Goal: Download file/media

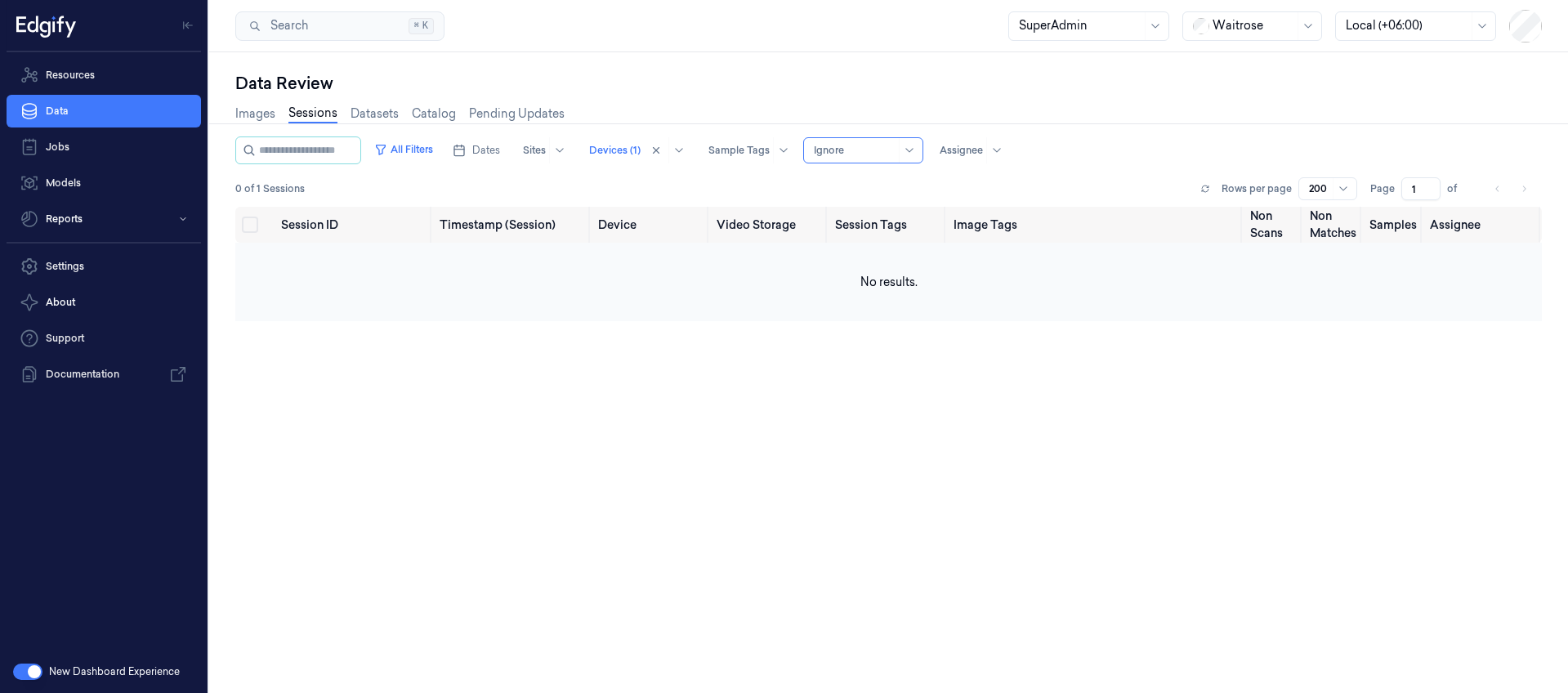
click at [803, 301] on td "No results." at bounding box center [889, 282] width 1307 height 79
click at [320, 120] on link "Sessions" at bounding box center [313, 114] width 49 height 19
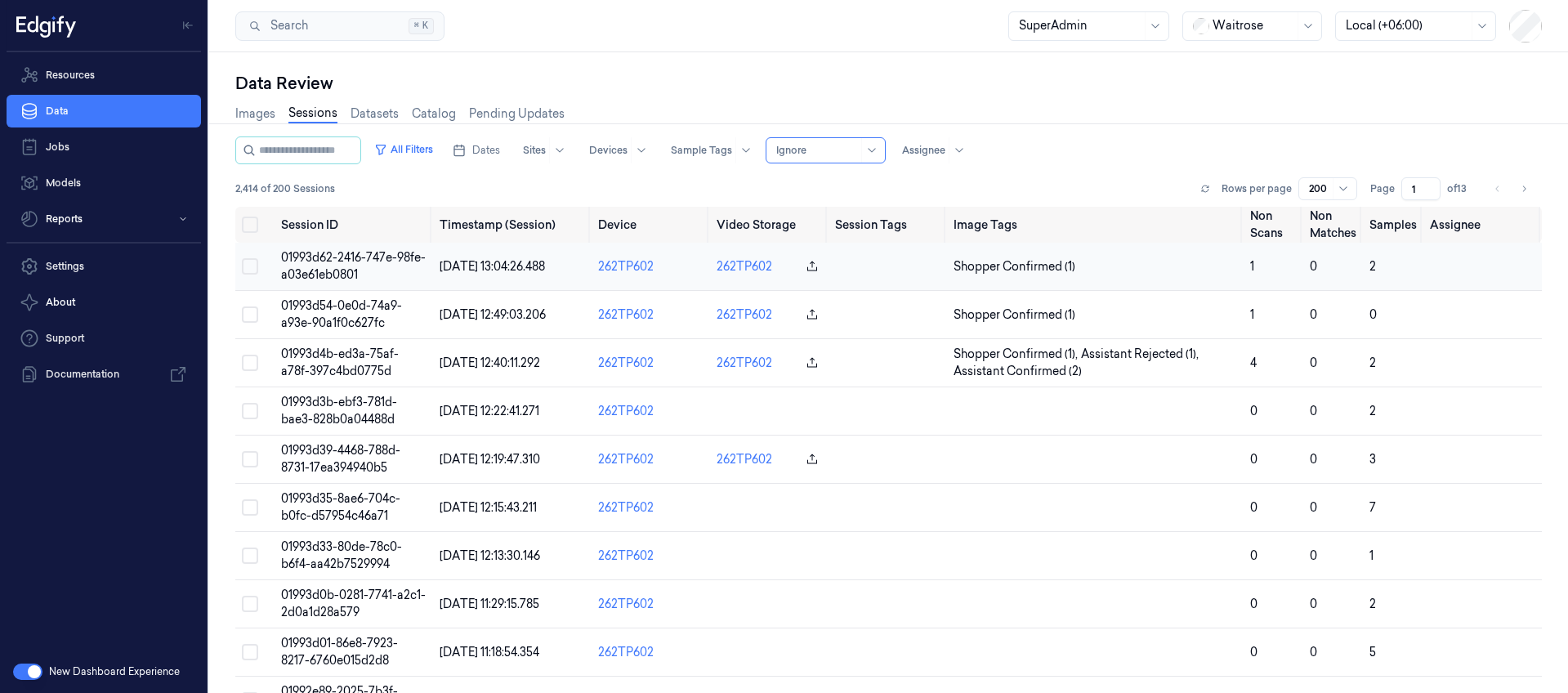
click at [320, 255] on span "01993d62-2416-747e-98fe-a03e61eb0801" at bounding box center [353, 266] width 145 height 32
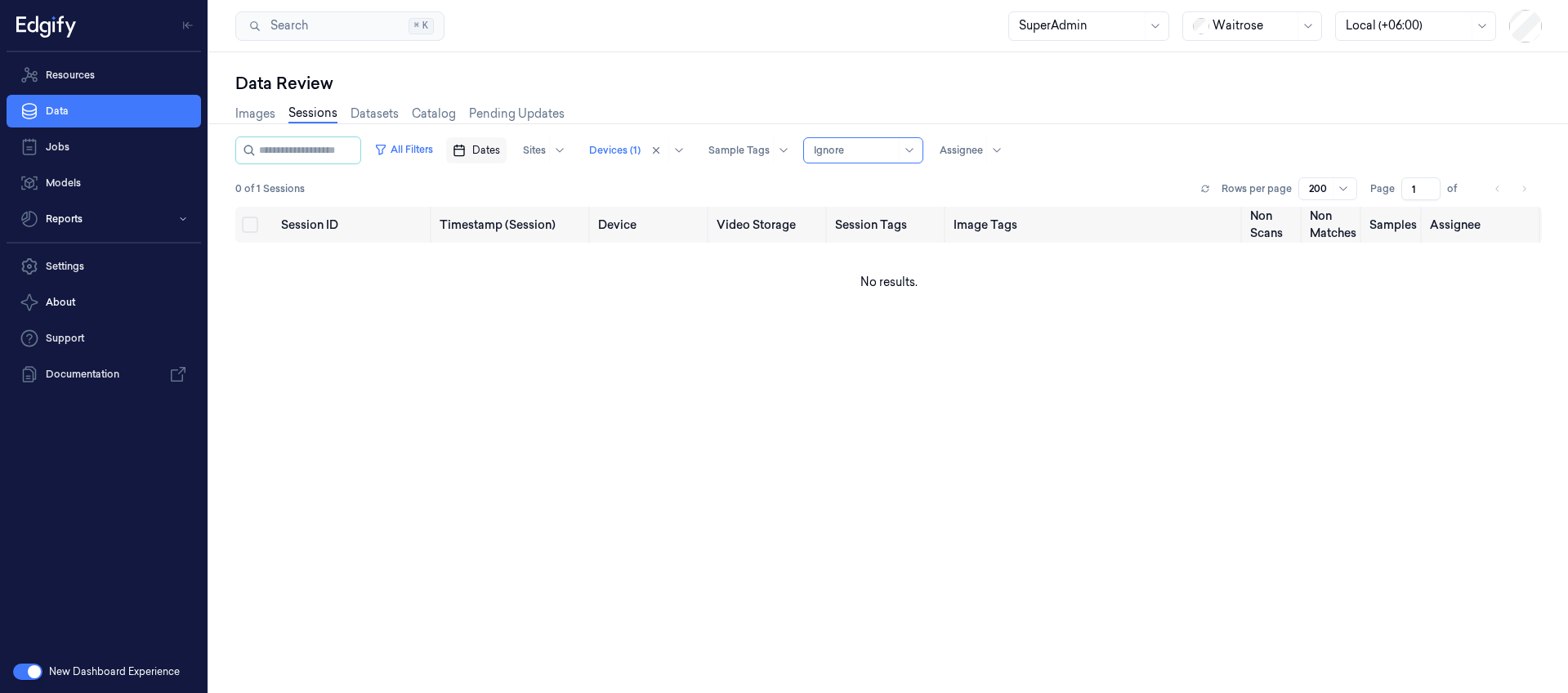
drag, startPoint x: 482, startPoint y: 133, endPoint x: 492, endPoint y: 148, distance: 18.0
click at [1305, 25] on icon at bounding box center [1308, 26] width 8 height 4
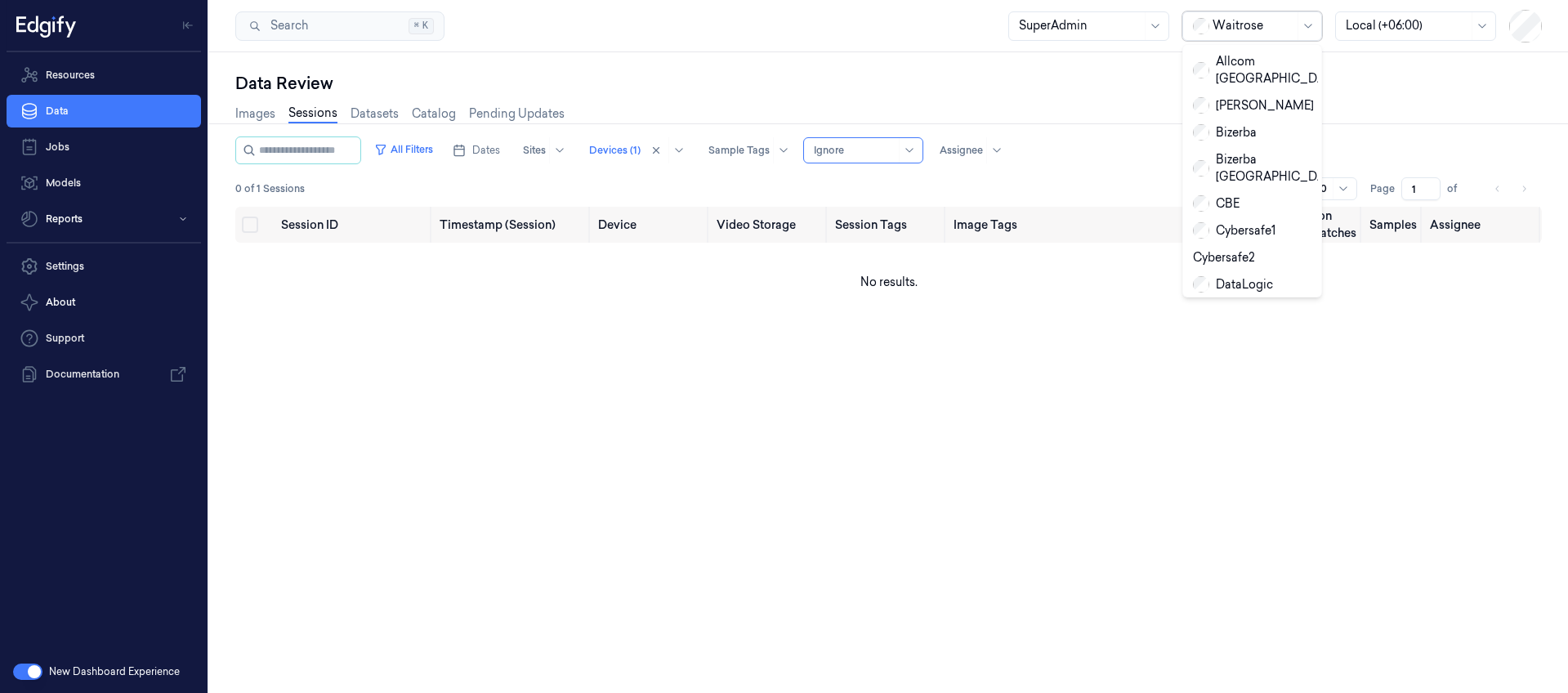
click at [1216, 415] on div "Session ID Timestamp (Session) Device Video Storage Session Tags Image Tags Non…" at bounding box center [889, 484] width 1307 height 556
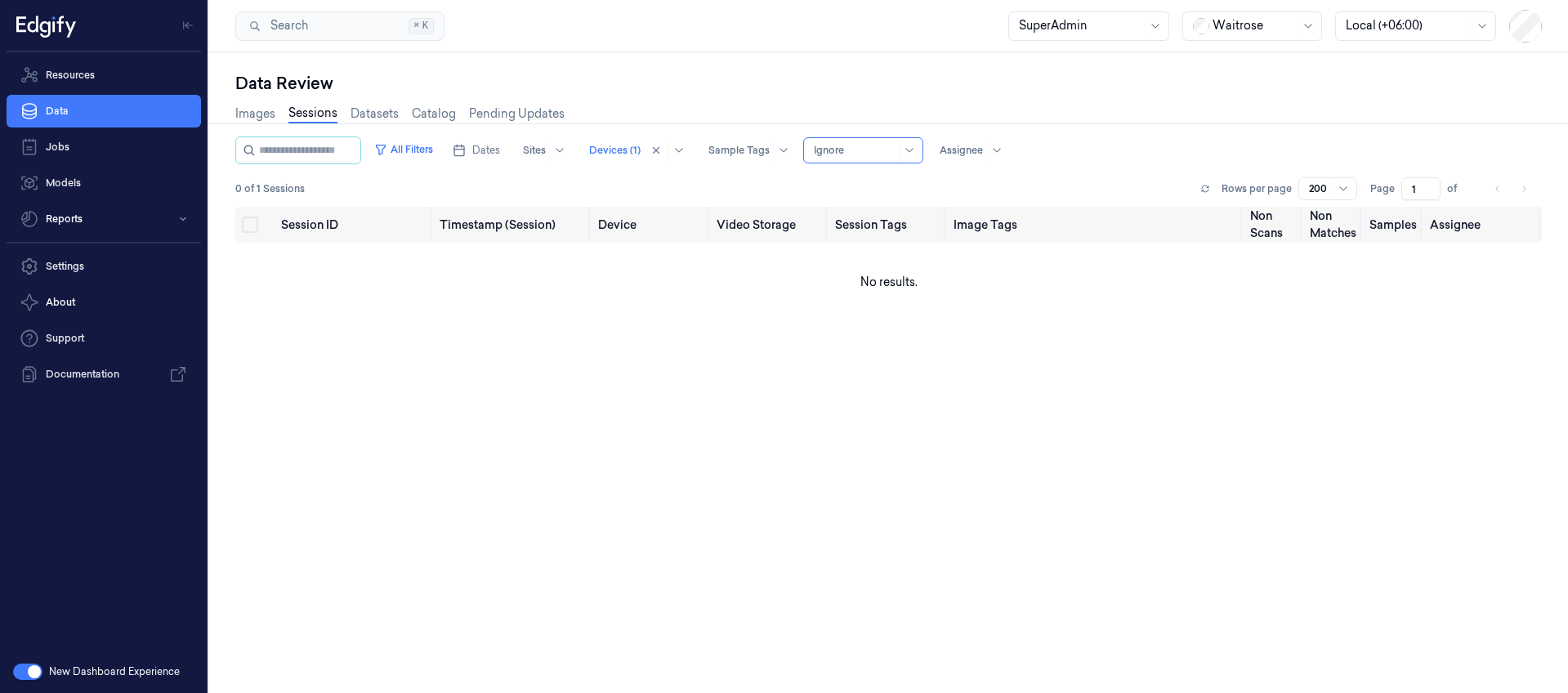
drag, startPoint x: 458, startPoint y: 422, endPoint x: 405, endPoint y: 409, distance: 54.6
click at [457, 421] on div "Session ID Timestamp (Session) Device Video Storage Session Tags Image Tags Non…" at bounding box center [889, 484] width 1307 height 556
drag, startPoint x: 643, startPoint y: 489, endPoint x: 625, endPoint y: 511, distance: 28.4
click at [635, 500] on div "Session ID Timestamp (Session) Device Video Storage Session Tags Image Tags Non…" at bounding box center [889, 484] width 1307 height 556
click at [1256, 32] on div at bounding box center [1253, 26] width 81 height 17
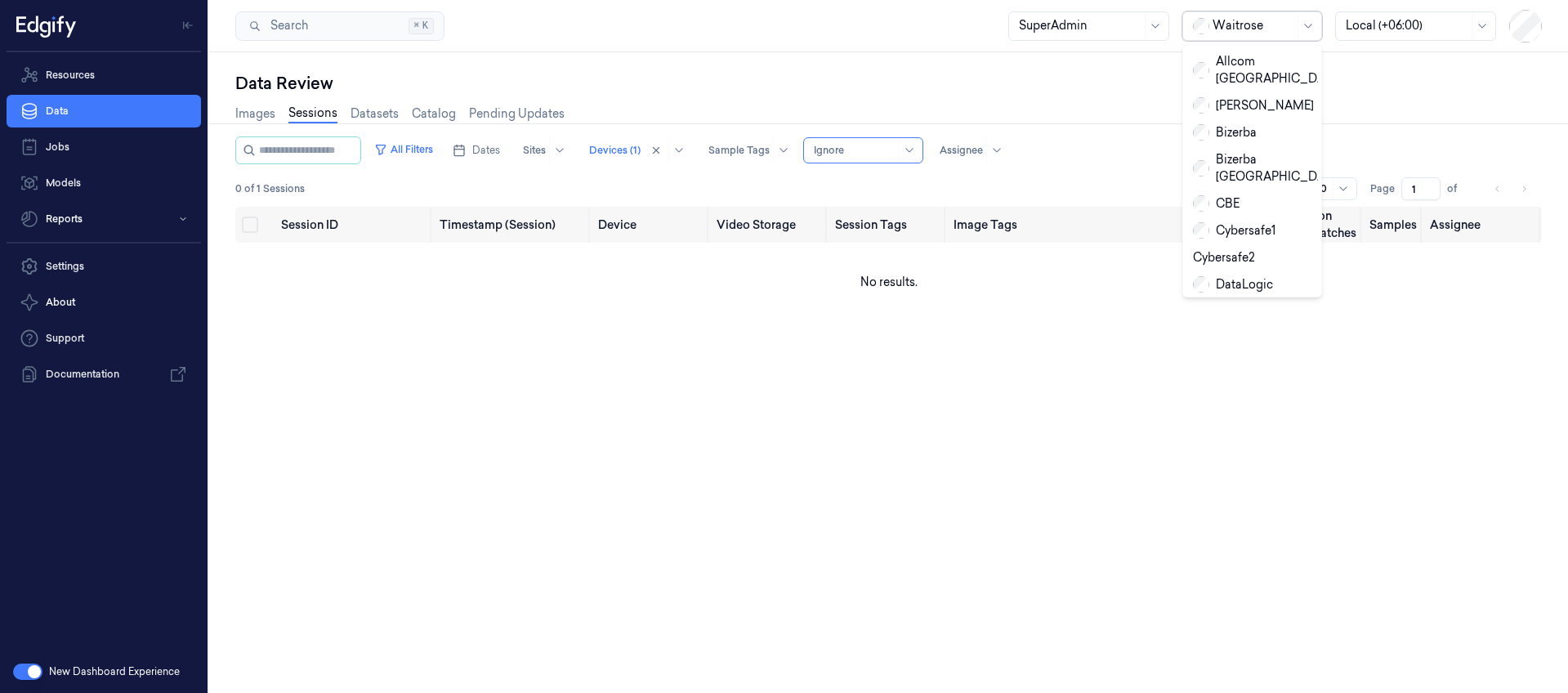
click at [1218, 303] on div "Dell" at bounding box center [1215, 312] width 45 height 17
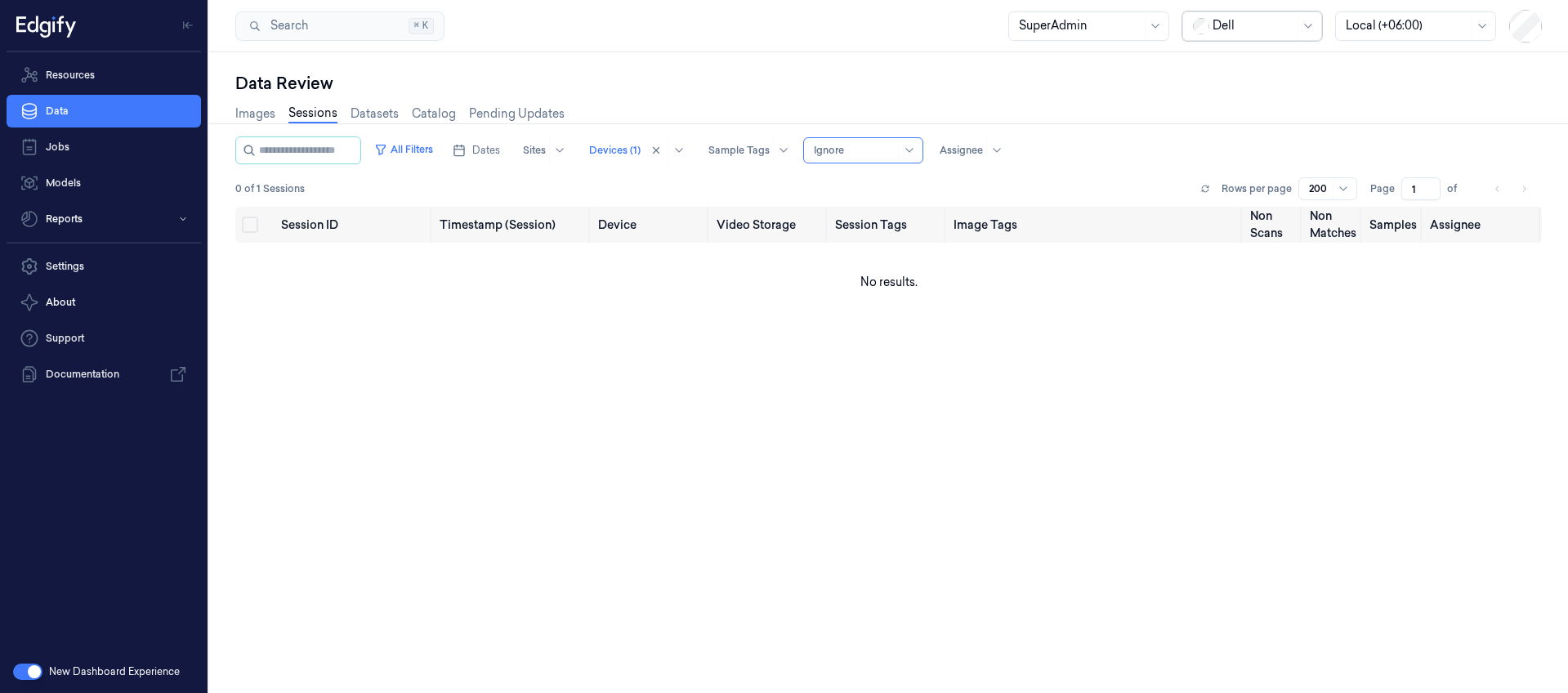
click at [1270, 19] on div at bounding box center [1253, 26] width 81 height 17
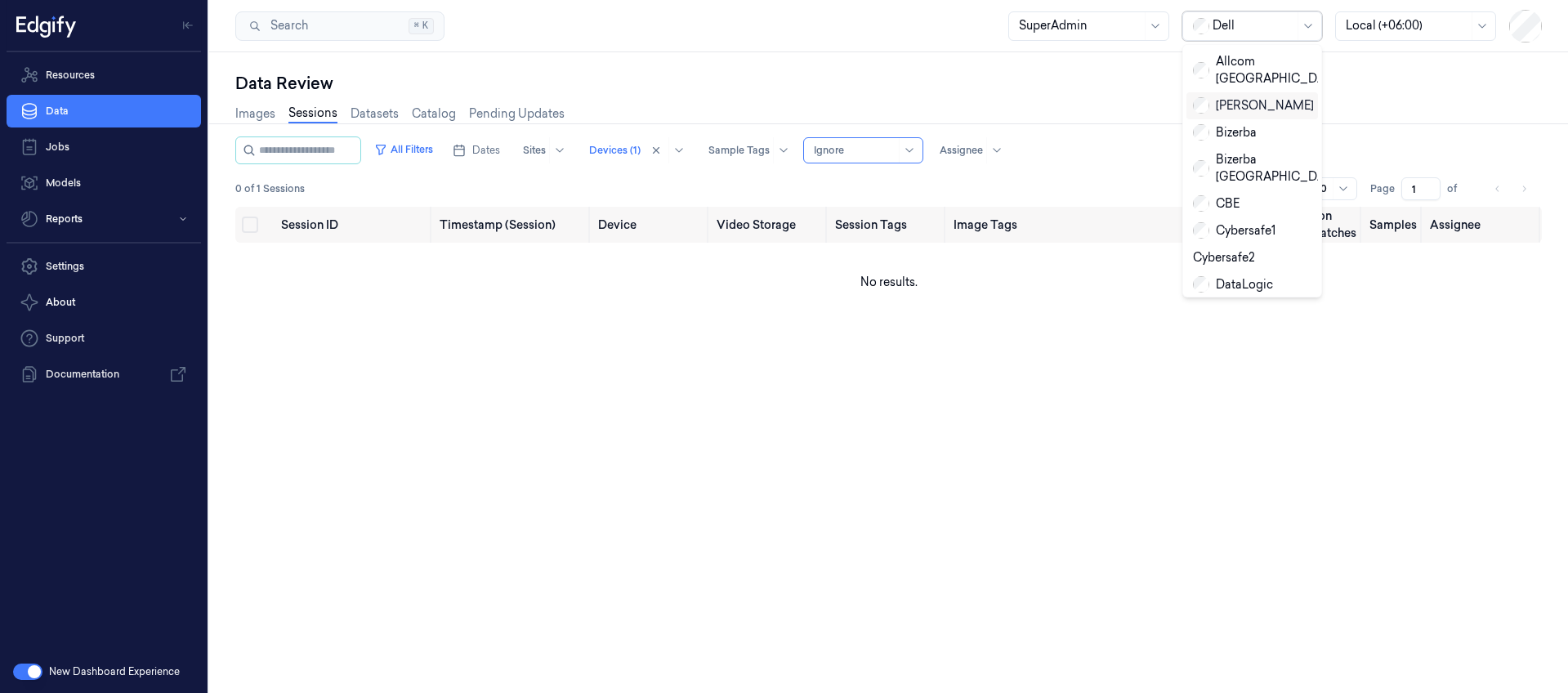
click at [1218, 97] on div "[PERSON_NAME]" at bounding box center [1253, 105] width 121 height 17
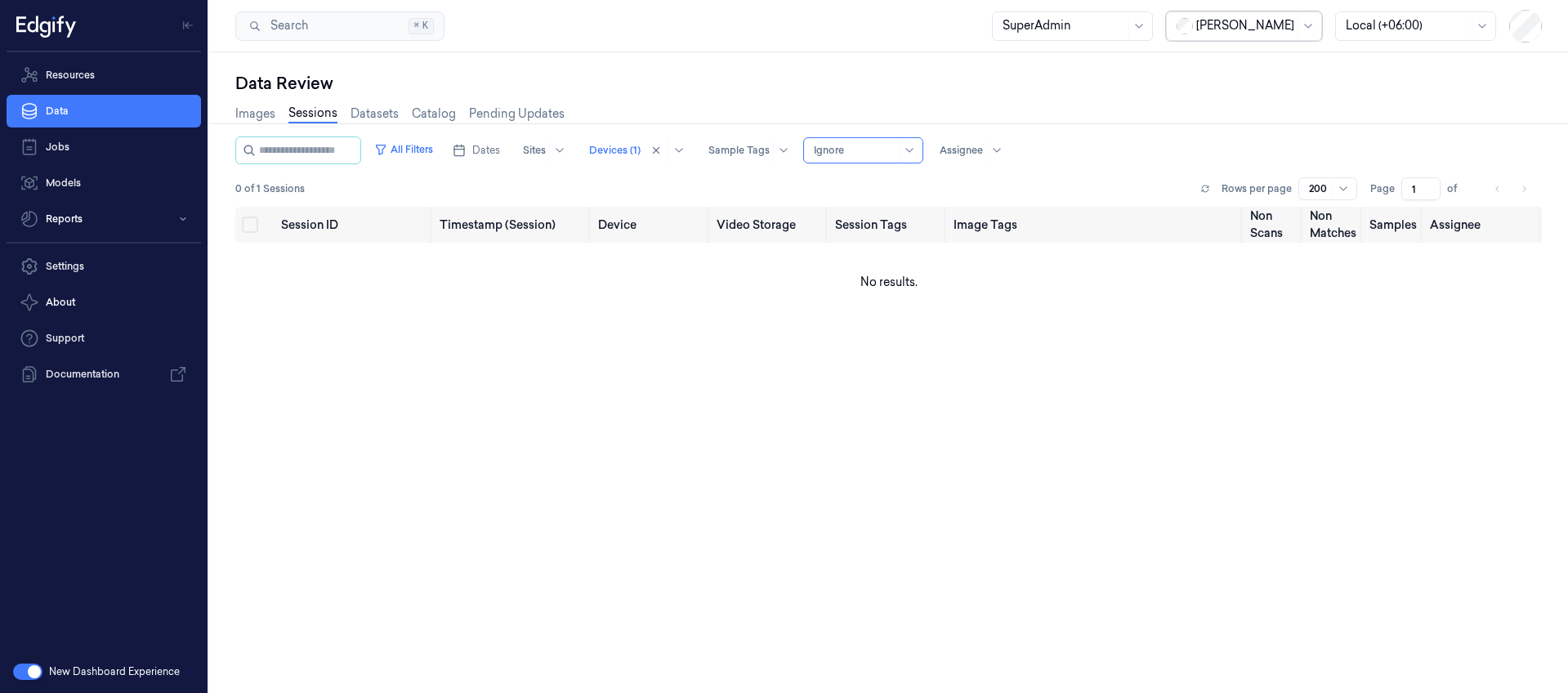
drag, startPoint x: 1254, startPoint y: 21, endPoint x: 1246, endPoint y: 36, distance: 17.0
click at [1254, 21] on div at bounding box center [1245, 26] width 98 height 17
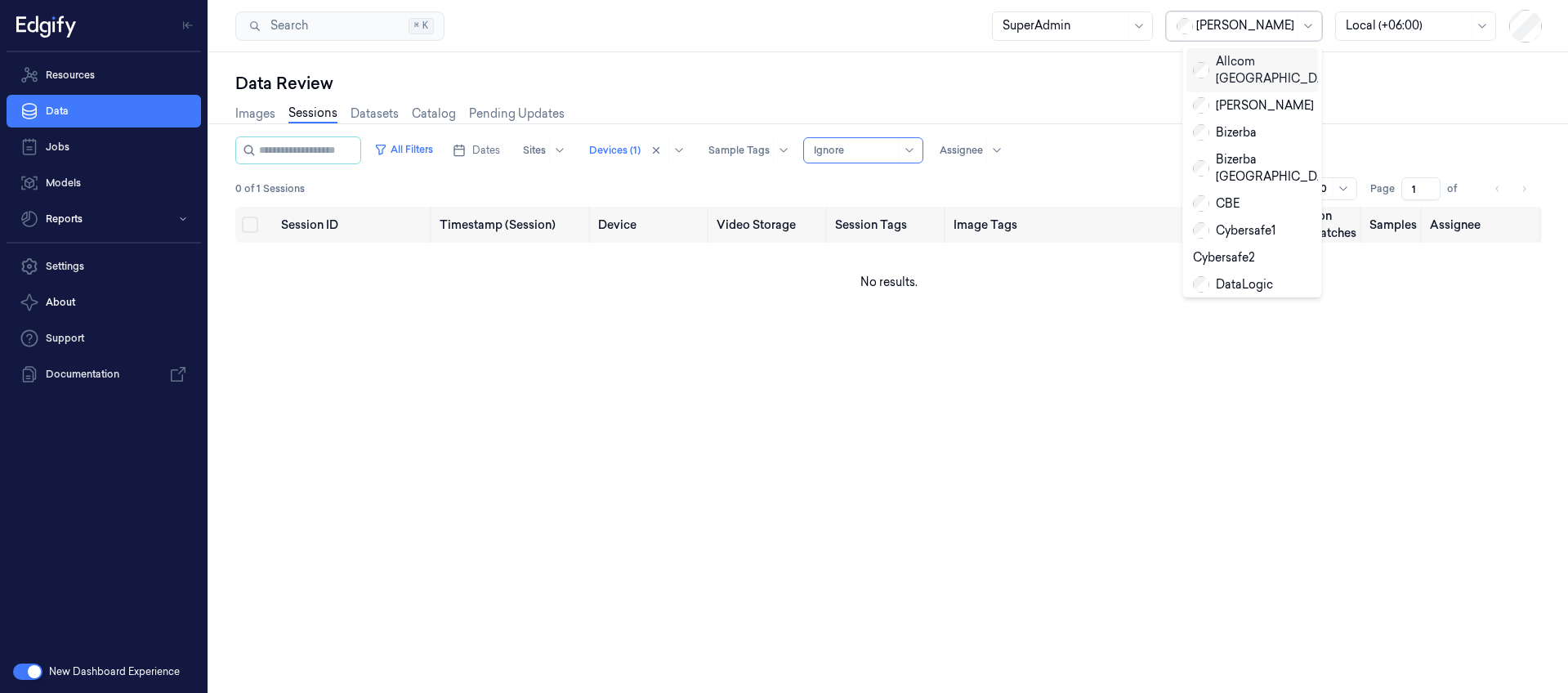
click at [1243, 53] on div "Allcom [GEOGRAPHIC_DATA]" at bounding box center [1268, 70] width 152 height 34
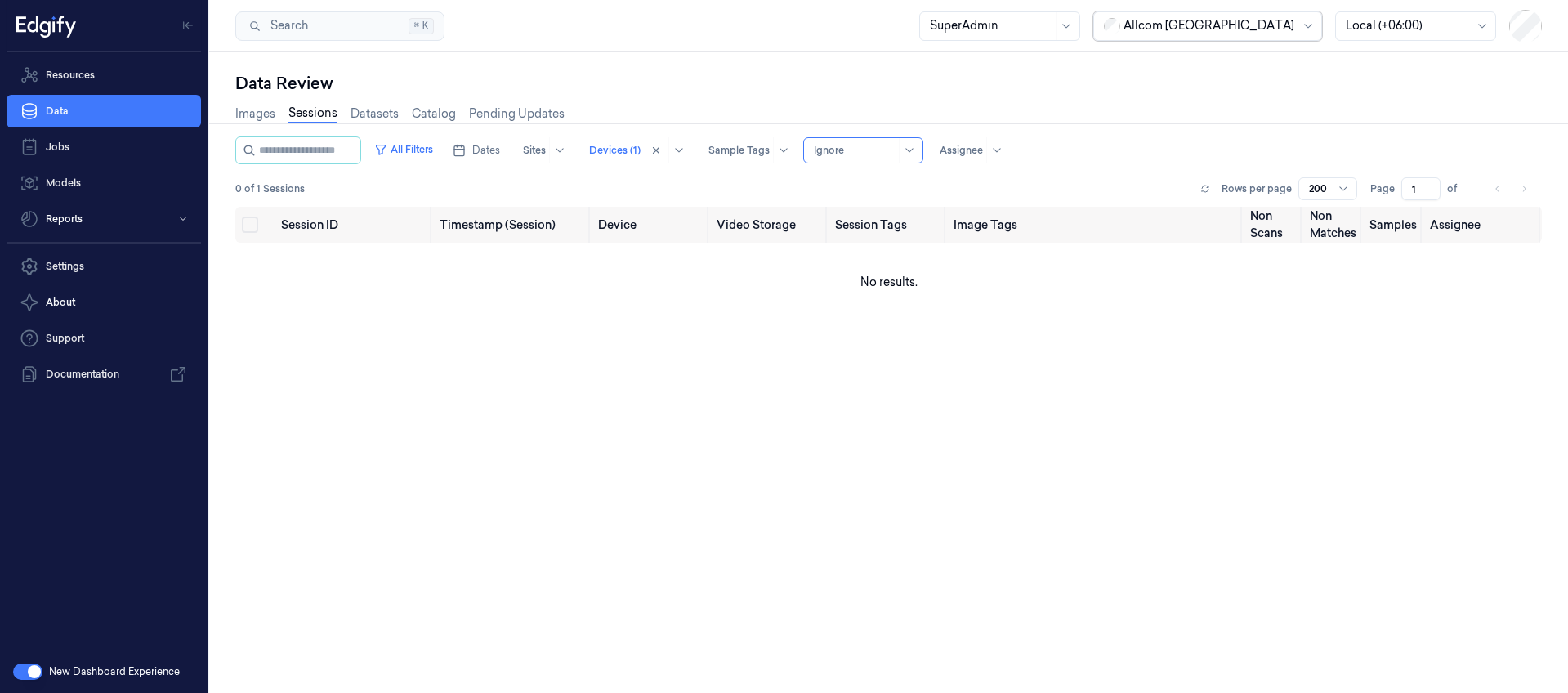
click at [1092, 152] on div "All Filters Dates Sites Devices (1) Sample Tags Alert Type Ignore Assignee" at bounding box center [889, 150] width 1307 height 27
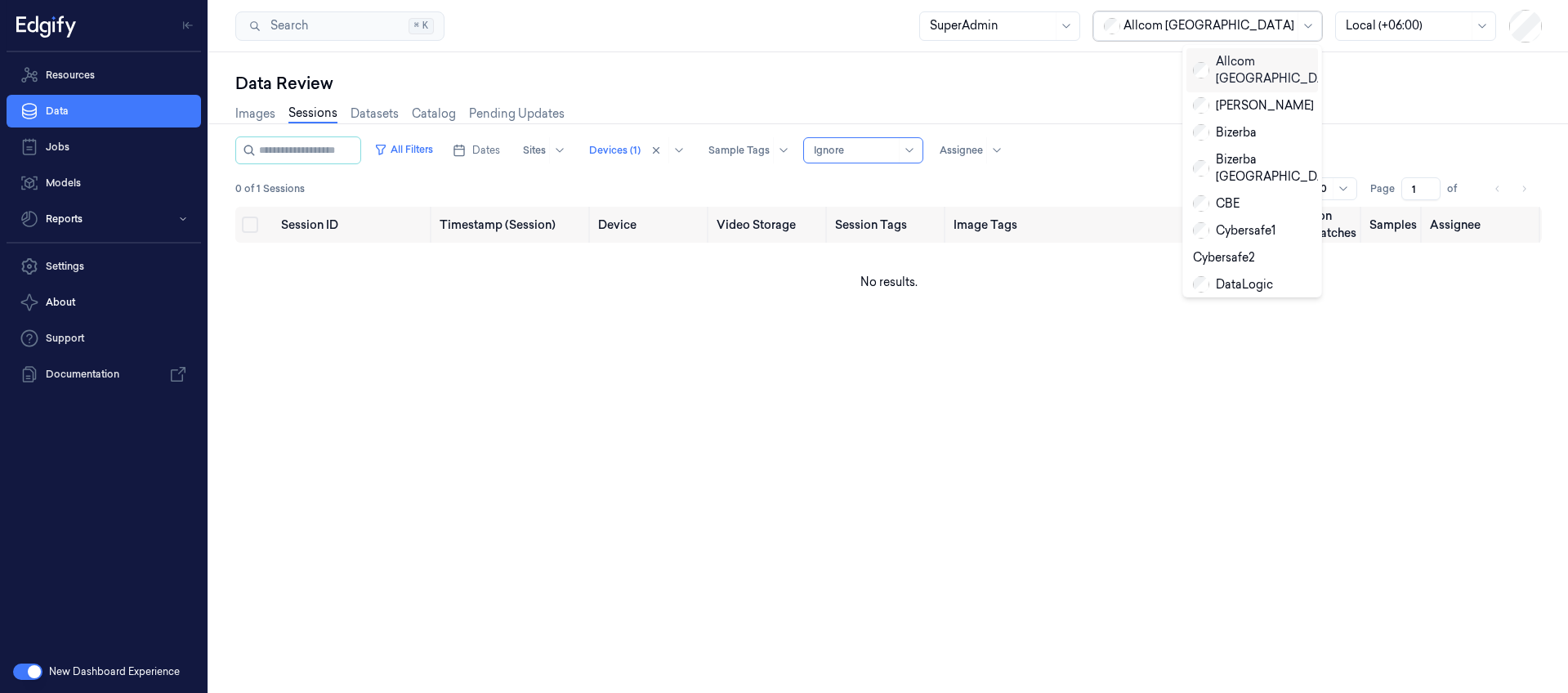
click at [1274, 22] on div at bounding box center [1208, 26] width 171 height 17
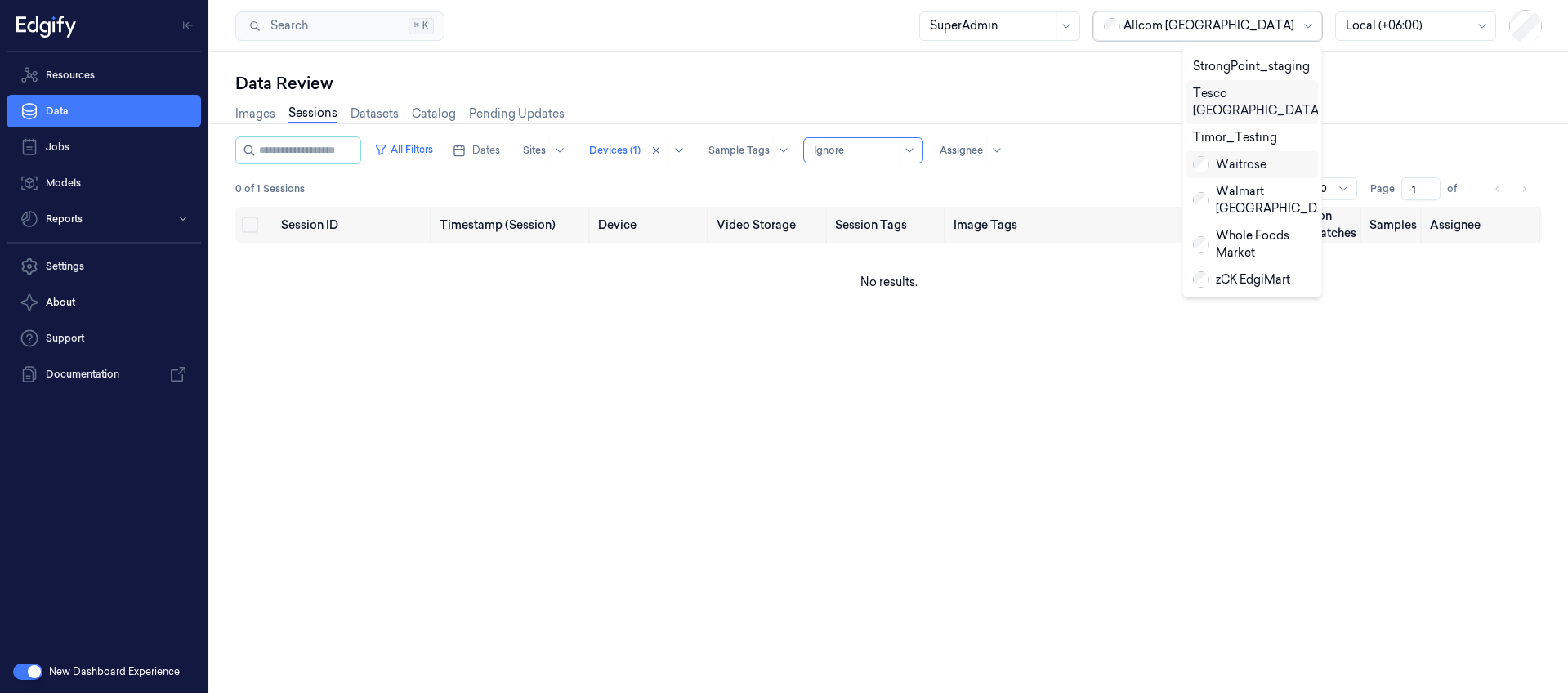
scroll to position [878, 0]
click at [1218, 346] on div "Zebra" at bounding box center [1220, 355] width 55 height 17
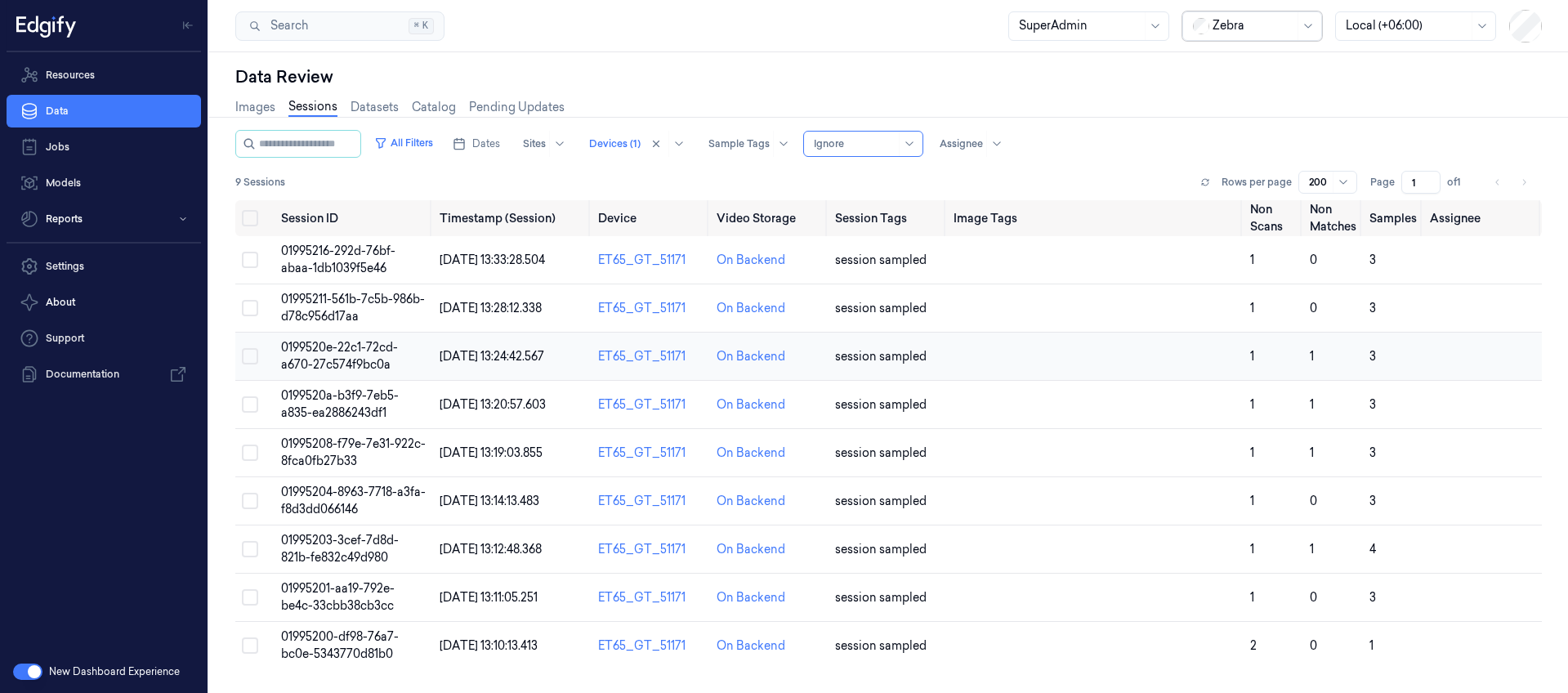
scroll to position [0, 0]
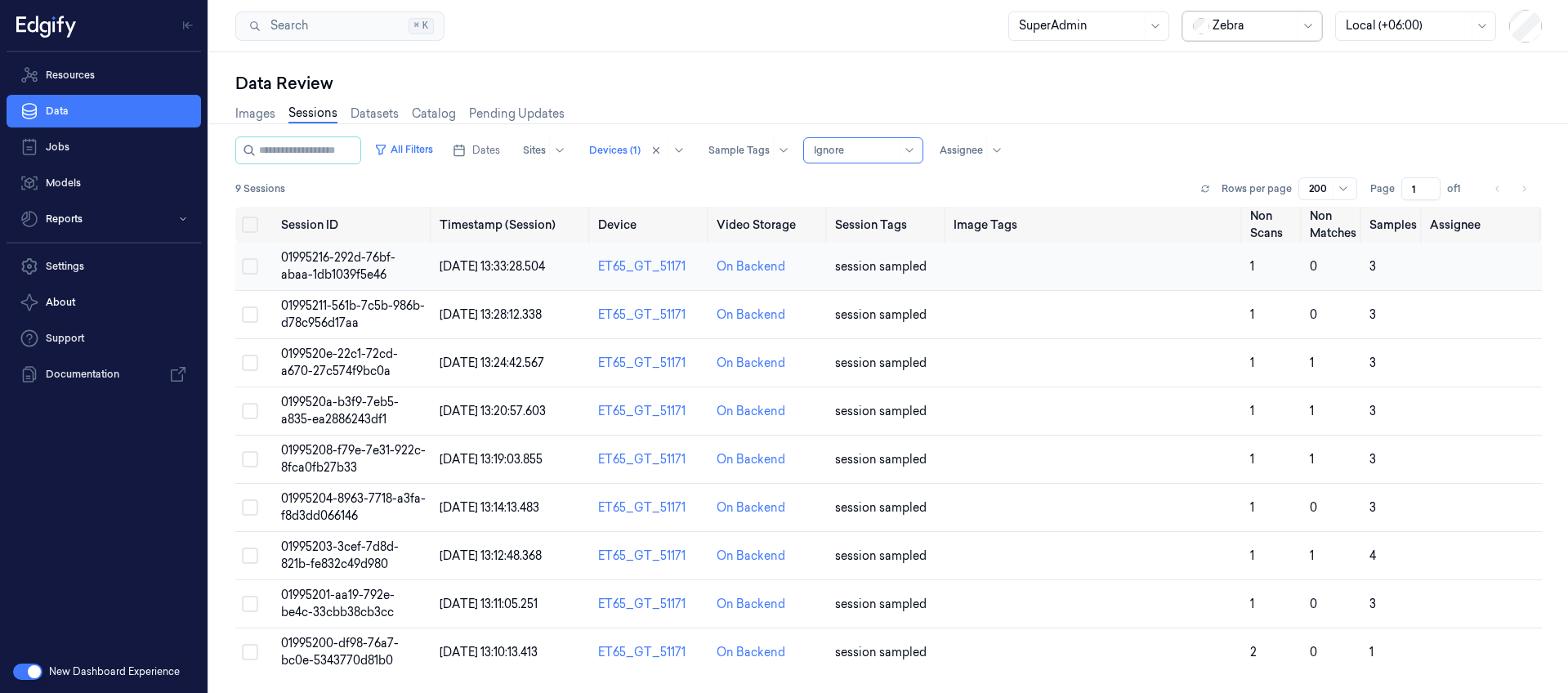
click at [323, 261] on span "01995216-292d-76bf-abaa-1db1039f5e46" at bounding box center [338, 266] width 114 height 32
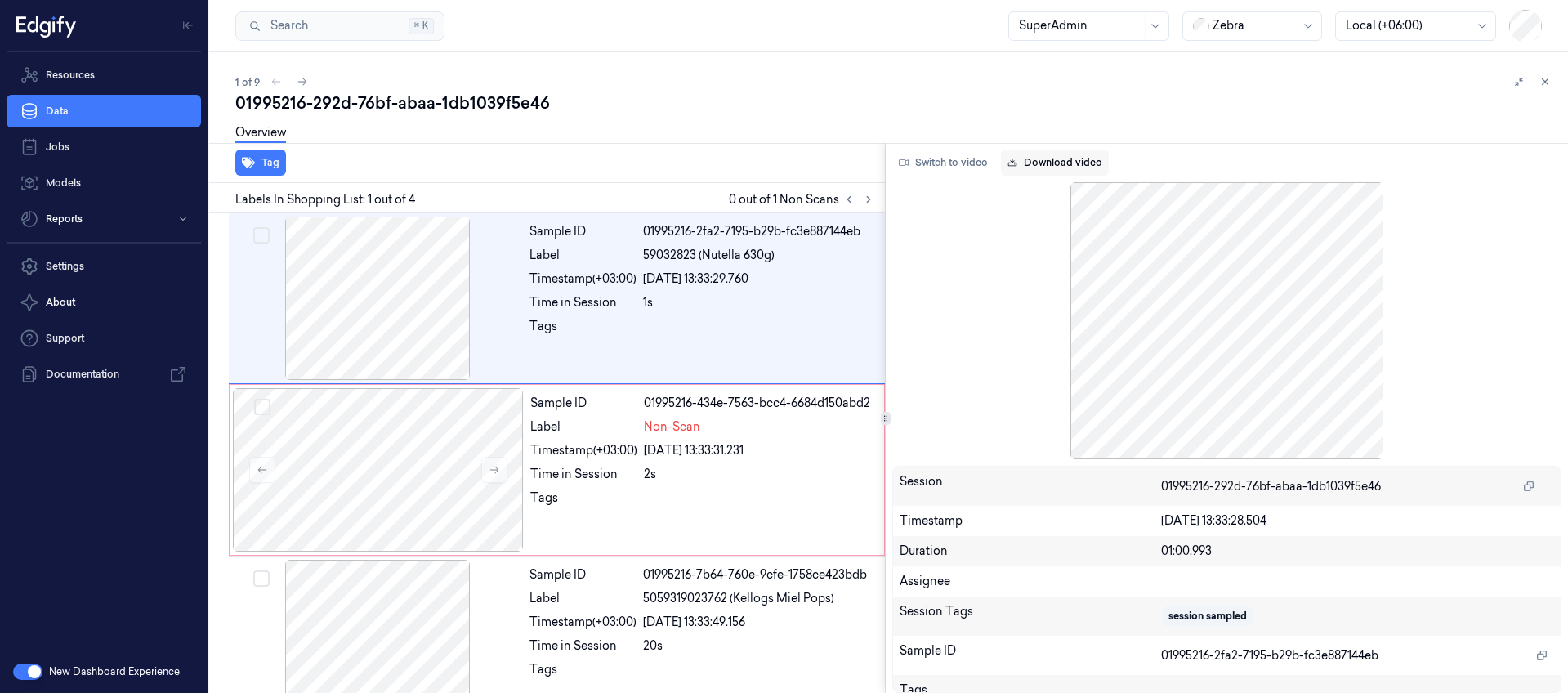
click at [1036, 159] on link "Download video" at bounding box center [1055, 163] width 108 height 27
click at [302, 81] on icon at bounding box center [302, 81] width 11 height 11
click at [1039, 160] on link "Download video" at bounding box center [1055, 163] width 108 height 27
click at [311, 81] on icon at bounding box center [308, 81] width 11 height 11
click at [1068, 164] on link "Download video" at bounding box center [1055, 163] width 108 height 27
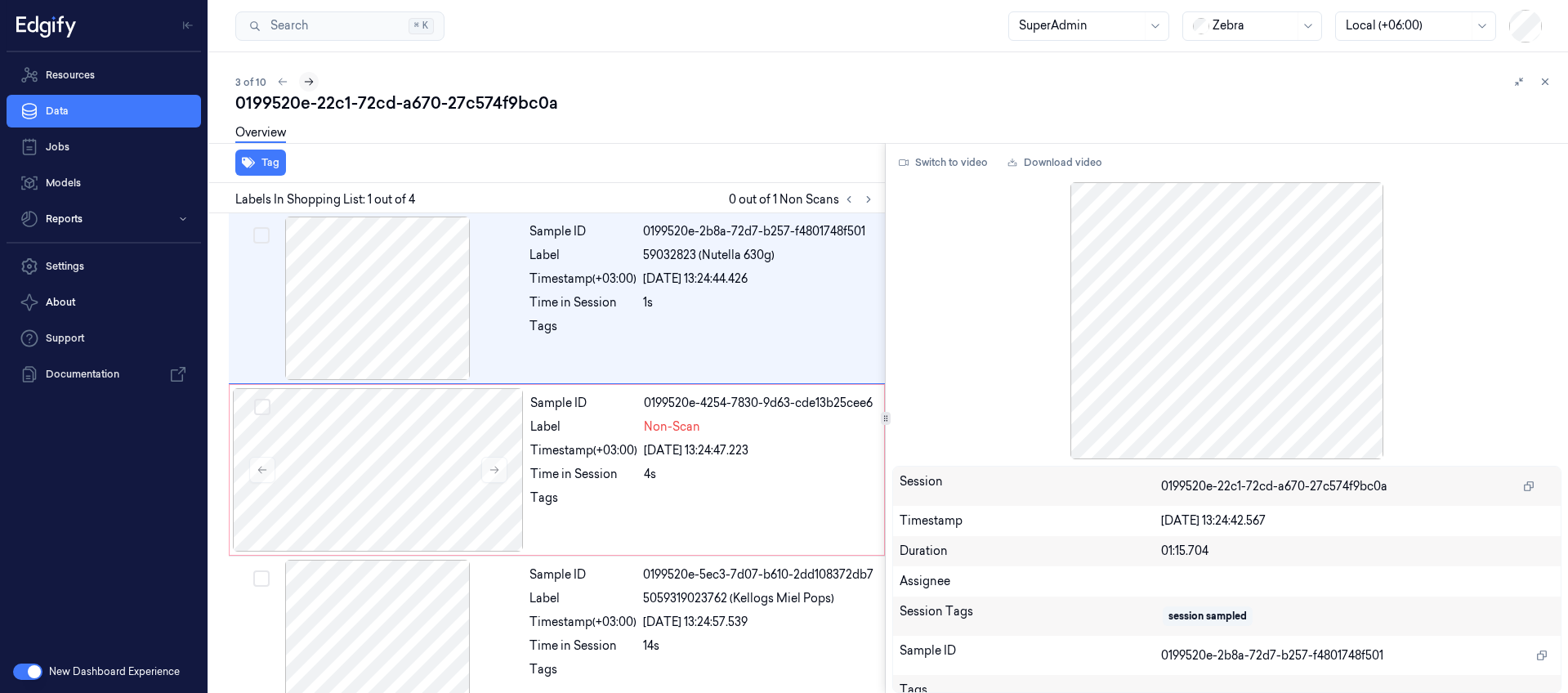
click at [312, 81] on icon at bounding box center [308, 81] width 11 height 11
click at [1046, 162] on link "Download video" at bounding box center [1055, 163] width 108 height 27
click at [308, 87] on icon at bounding box center [308, 81] width 11 height 11
click at [1080, 161] on link "Download video" at bounding box center [1055, 163] width 108 height 27
click at [305, 80] on icon at bounding box center [308, 81] width 11 height 11
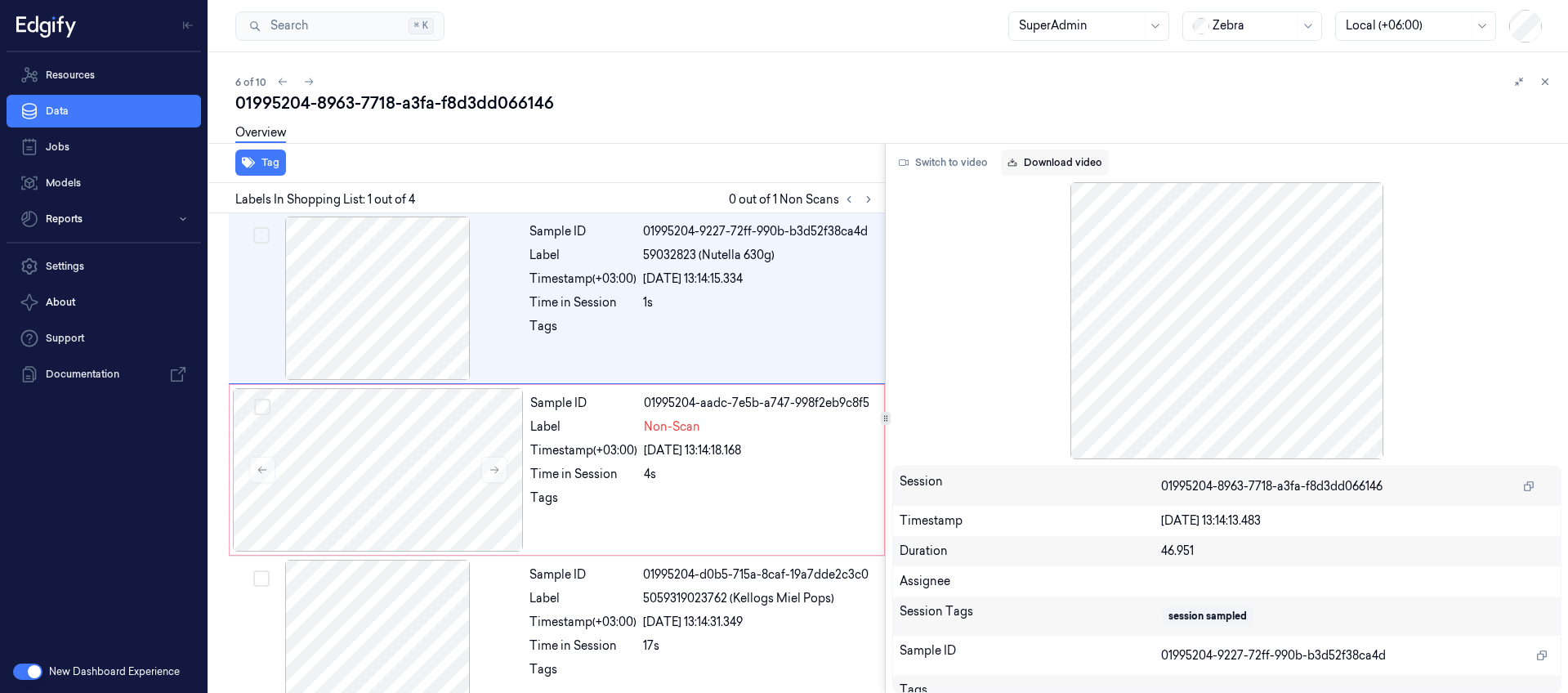
click at [1055, 165] on link "Download video" at bounding box center [1055, 163] width 108 height 27
click at [306, 84] on icon at bounding box center [308, 81] width 11 height 11
click at [1047, 160] on link "Download video" at bounding box center [1055, 163] width 108 height 27
click at [296, 81] on button at bounding box center [305, 81] width 20 height 20
click at [1032, 165] on link "Download video" at bounding box center [1055, 163] width 108 height 27
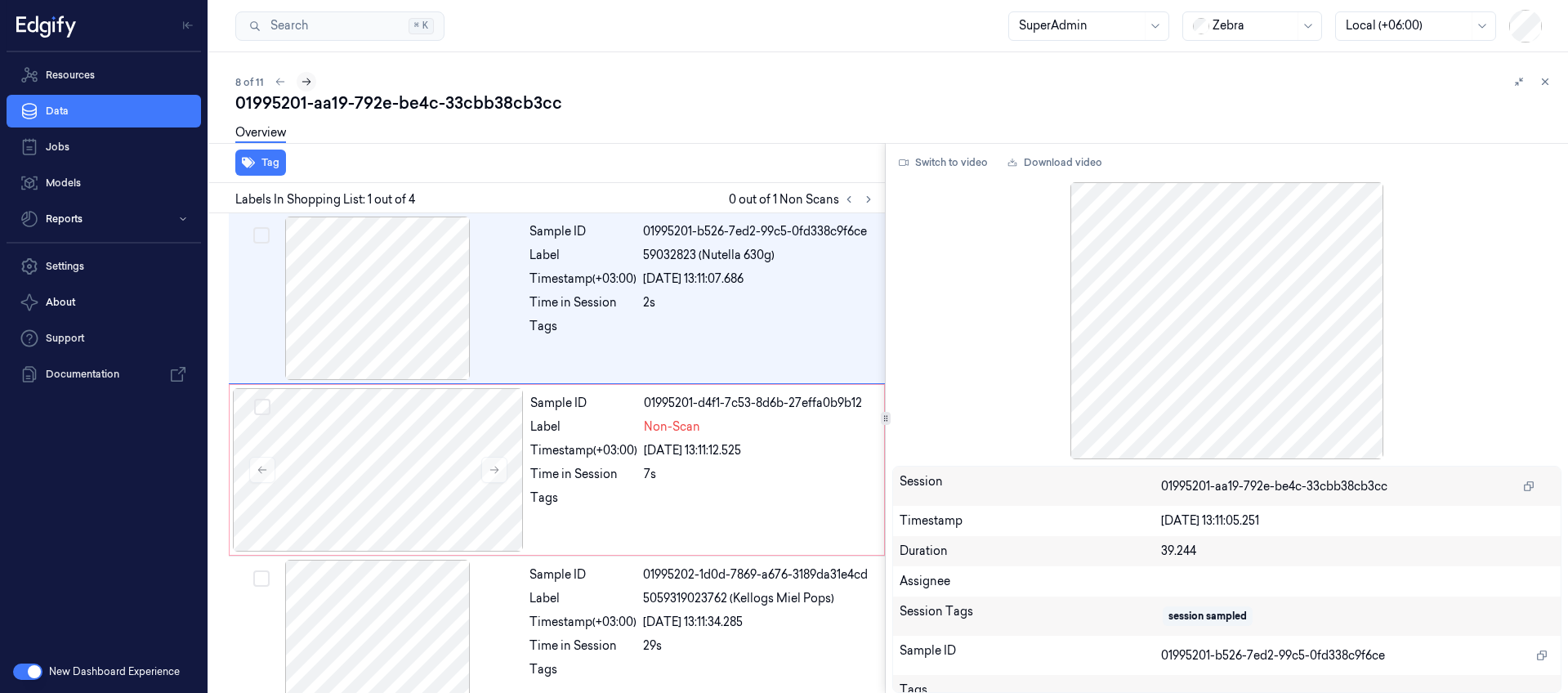
click at [302, 86] on icon at bounding box center [306, 81] width 11 height 11
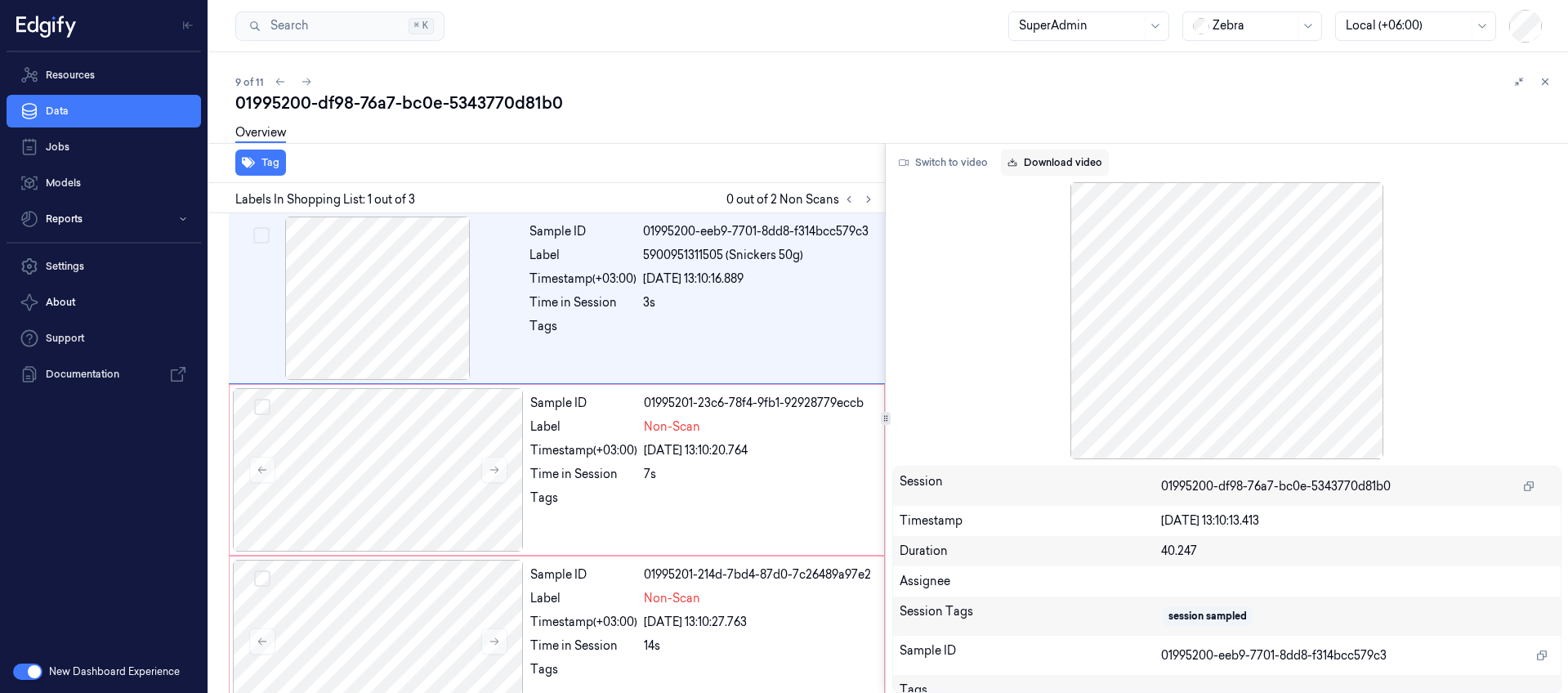
click at [1039, 158] on link "Download video" at bounding box center [1055, 163] width 108 height 27
click at [306, 79] on icon at bounding box center [307, 82] width 9 height 8
click at [1062, 162] on link "Download video" at bounding box center [1055, 163] width 108 height 27
click at [308, 83] on icon at bounding box center [311, 81] width 11 height 11
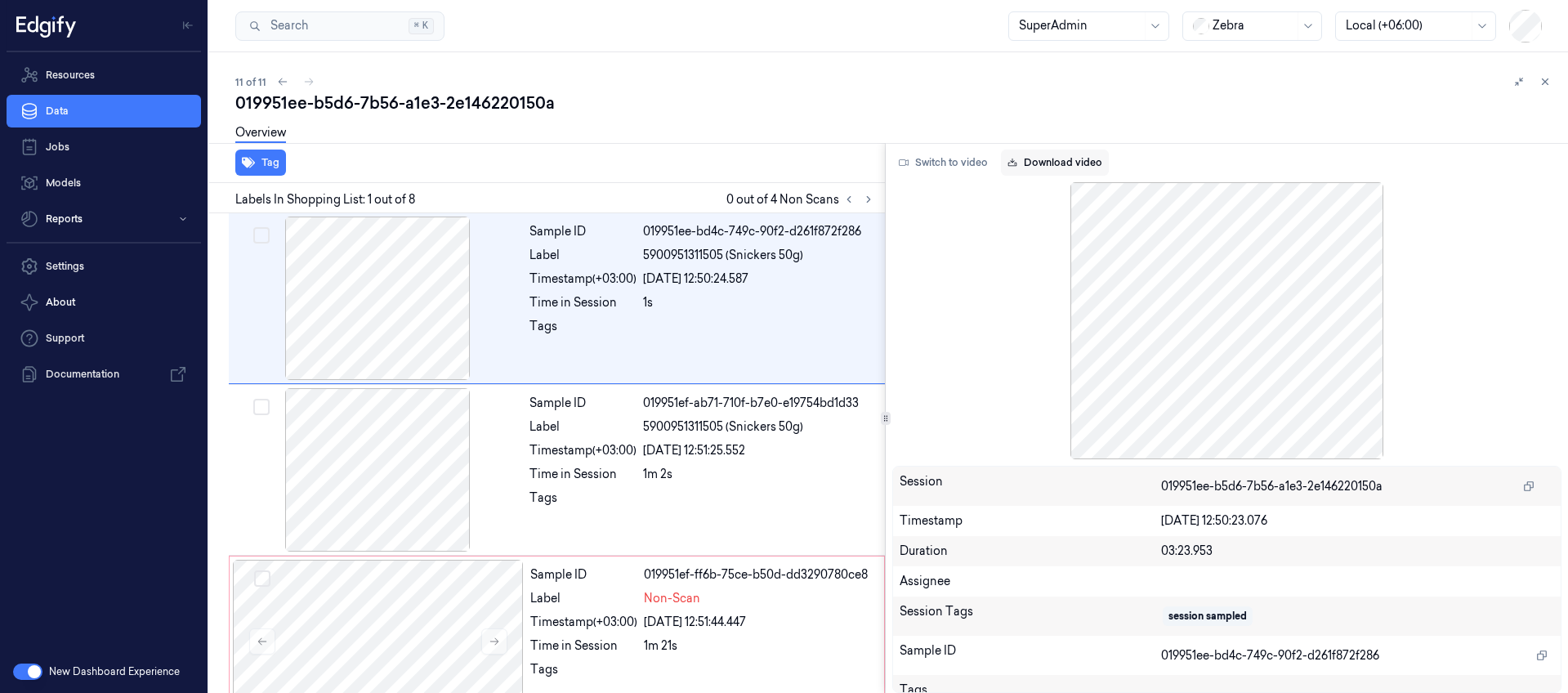
click at [1068, 160] on link "Download video" at bounding box center [1055, 163] width 108 height 27
click at [308, 80] on div "11 of 11" at bounding box center [895, 81] width 1320 height 20
